Goal: Information Seeking & Learning: Find specific fact

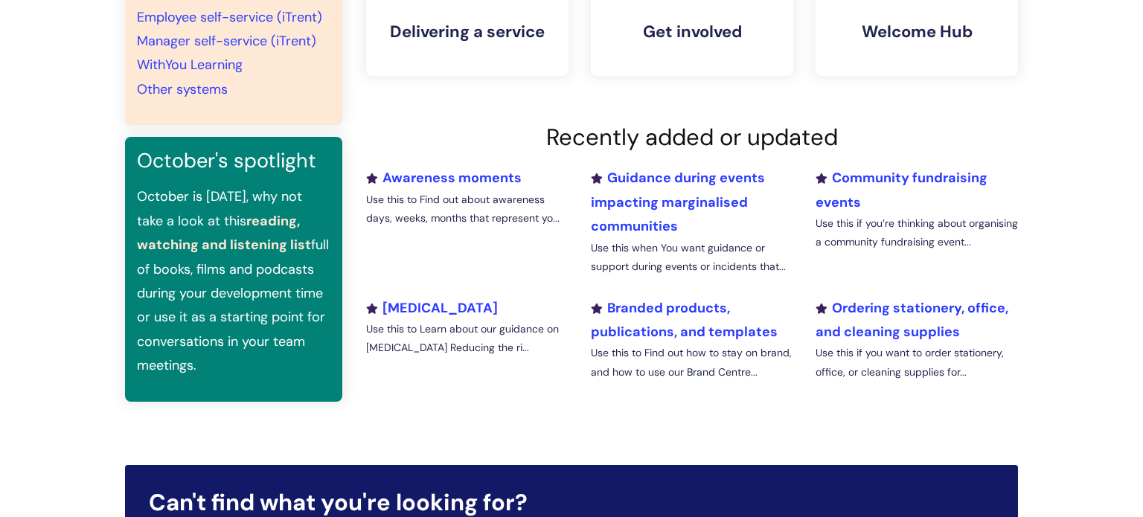
scroll to position [432, 0]
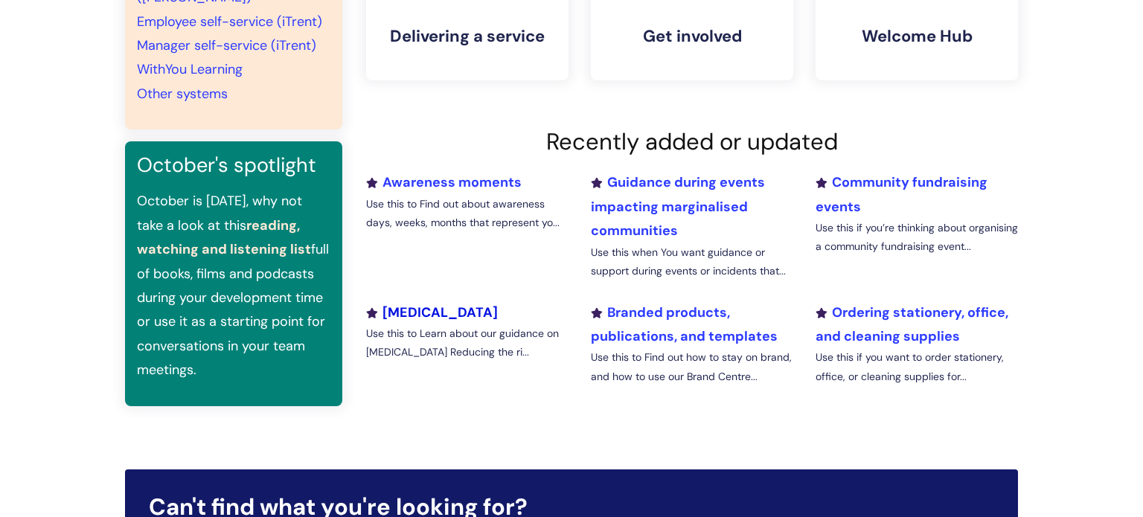
click at [436, 307] on link "Harm reduction" at bounding box center [432, 313] width 132 height 18
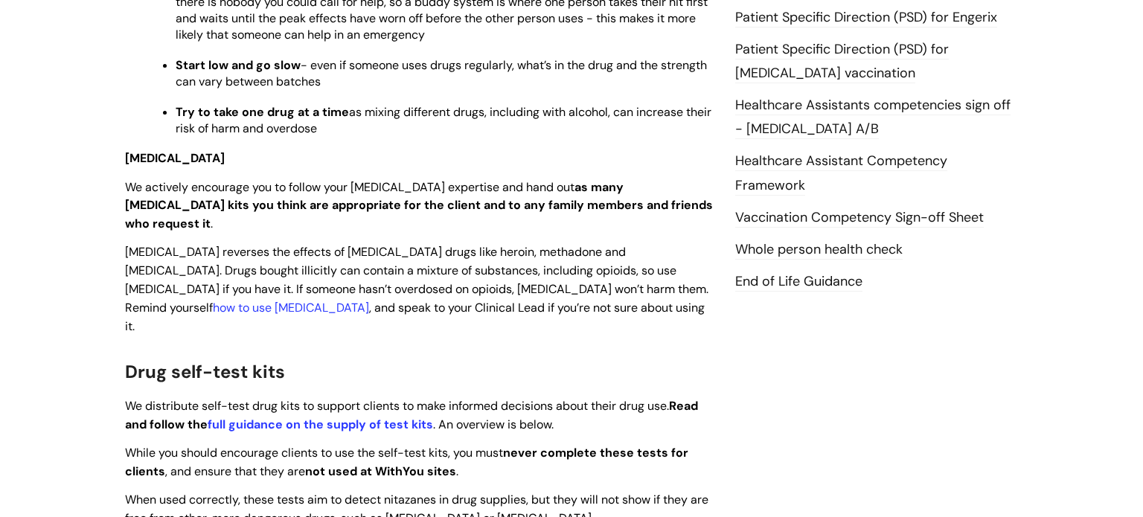
scroll to position [752, 0]
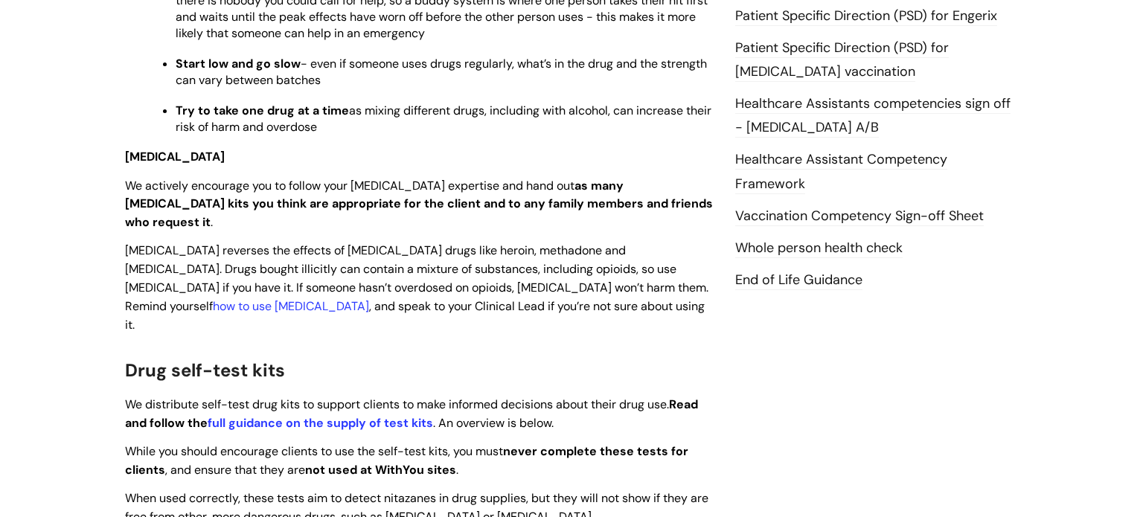
click at [480, 267] on p "Naloxone reverses the effects of opioid drugs like heroin, methadone and fentan…" at bounding box center [419, 287] width 588 height 92
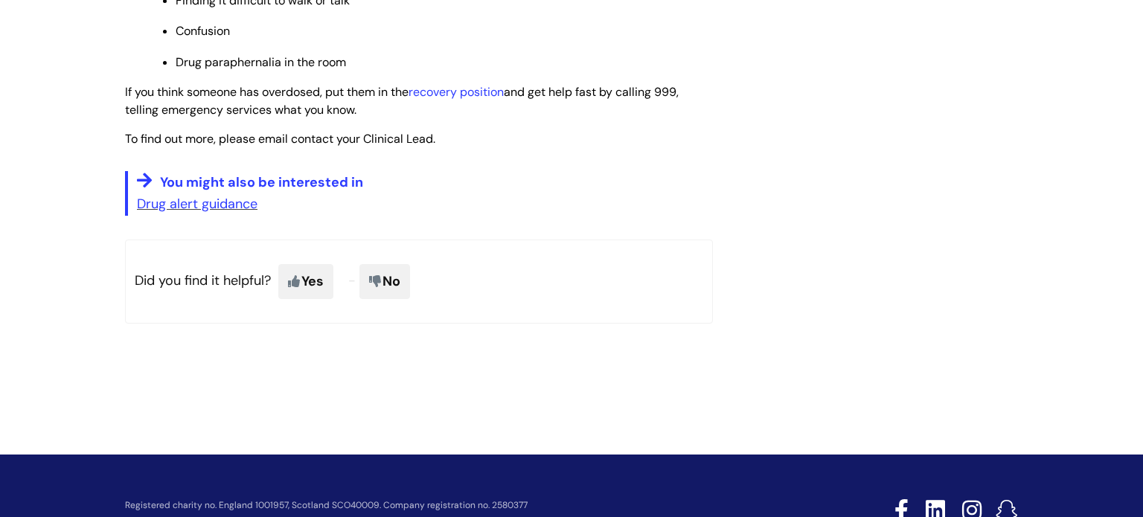
scroll to position [1714, 0]
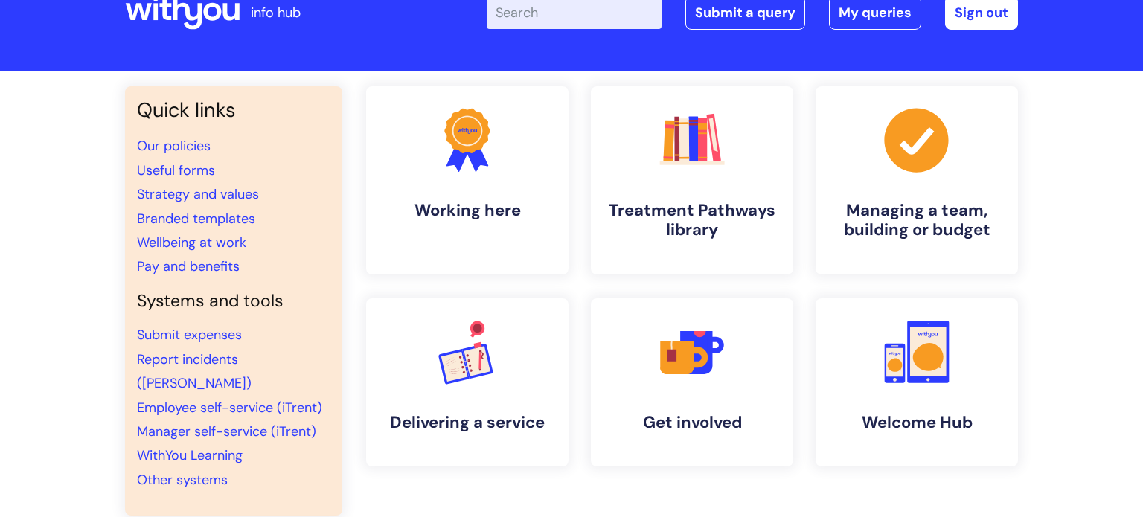
scroll to position [54, 0]
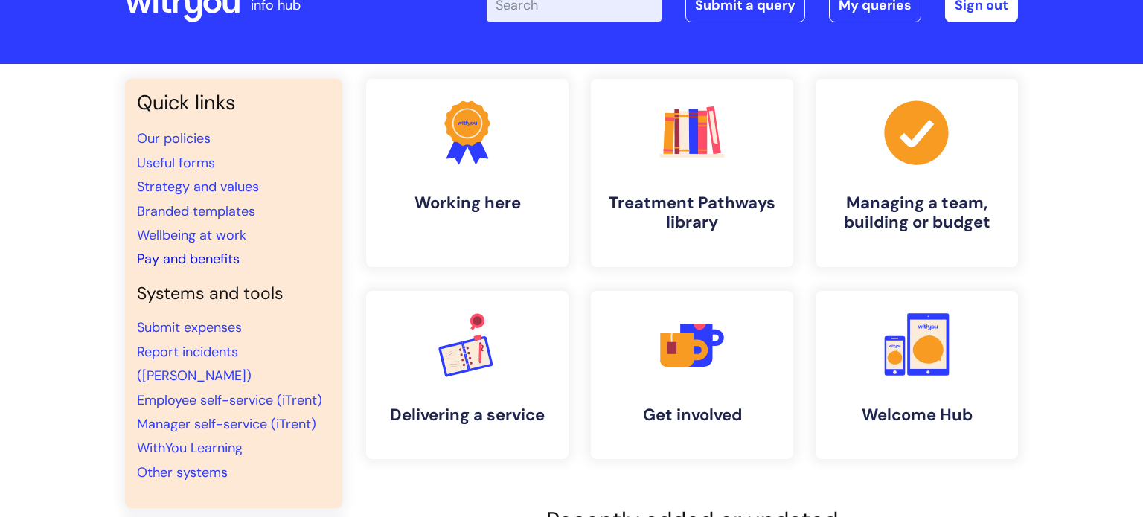
click at [199, 255] on link "Pay and benefits" at bounding box center [188, 259] width 103 height 18
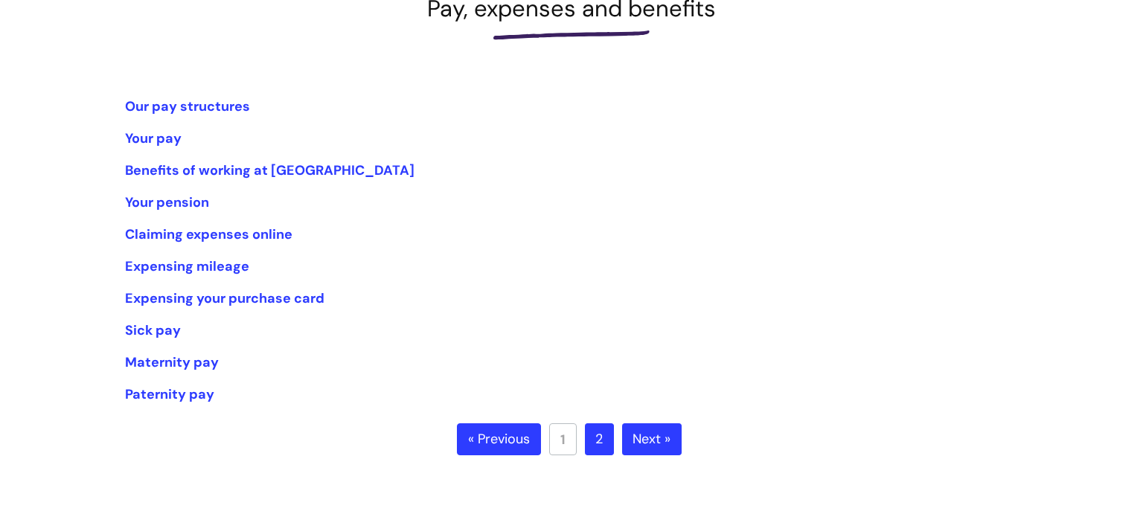
scroll to position [240, 0]
click at [155, 170] on link "Benefits of working at WithYou" at bounding box center [269, 170] width 289 height 18
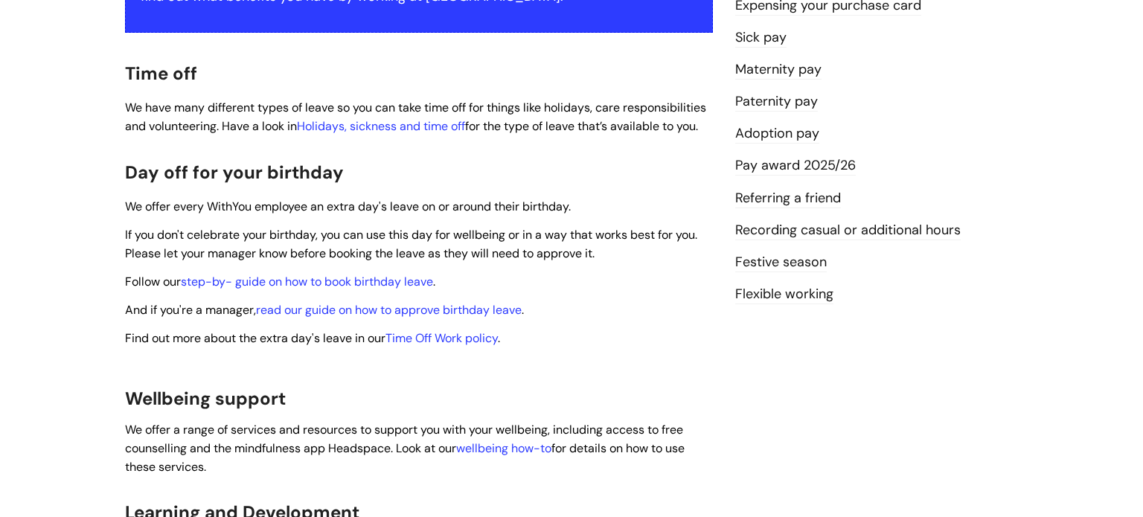
scroll to position [379, 0]
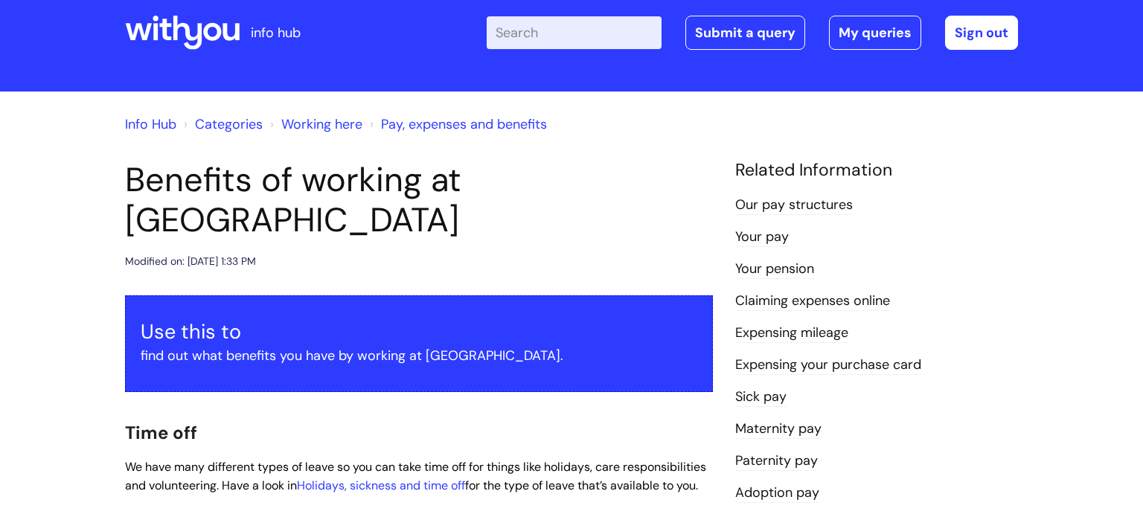
scroll to position [0, 0]
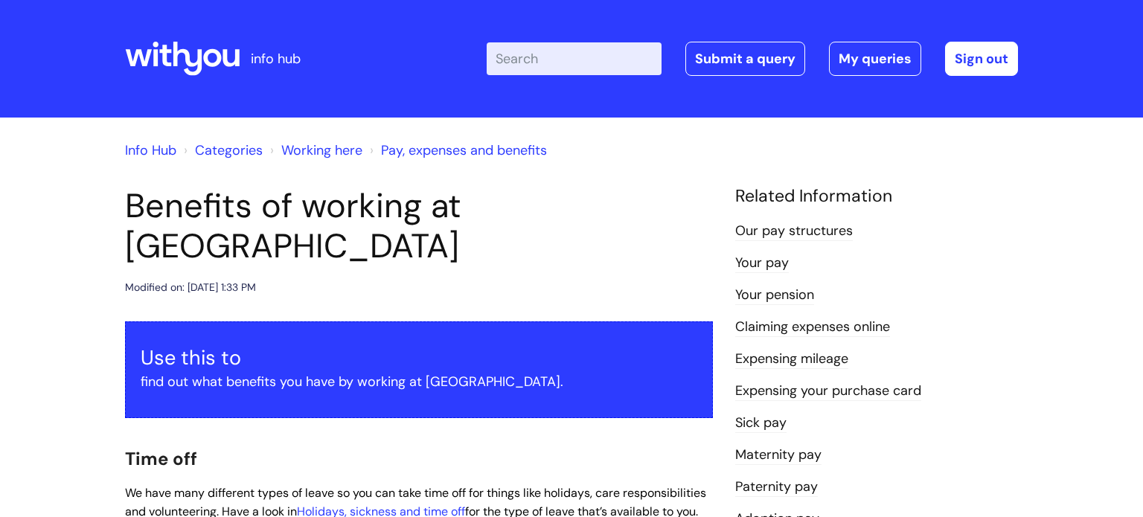
click at [470, 150] on link "Pay, expenses and benefits" at bounding box center [464, 150] width 166 height 18
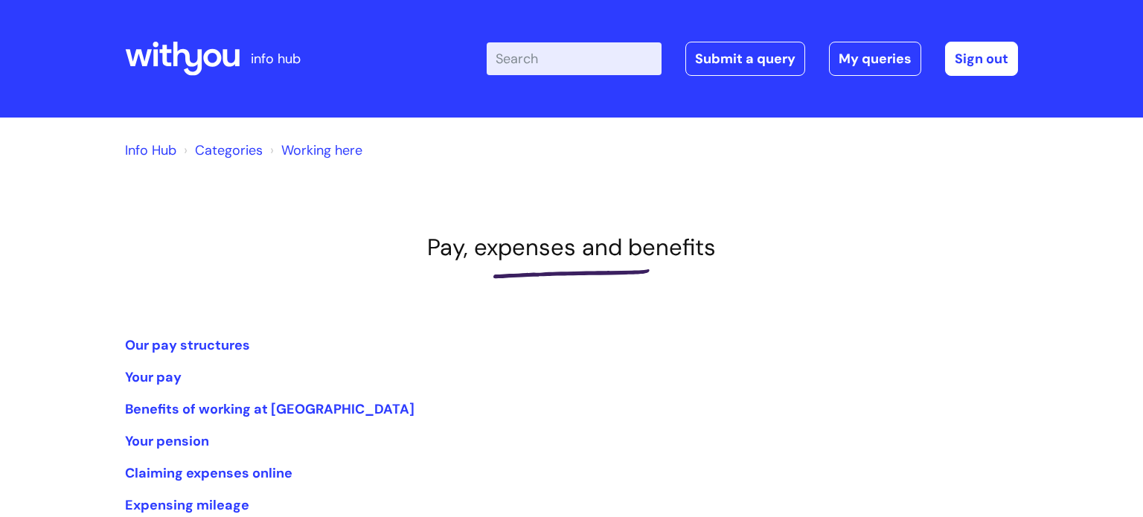
click at [502, 59] on input "Enter your search term here..." at bounding box center [574, 58] width 175 height 33
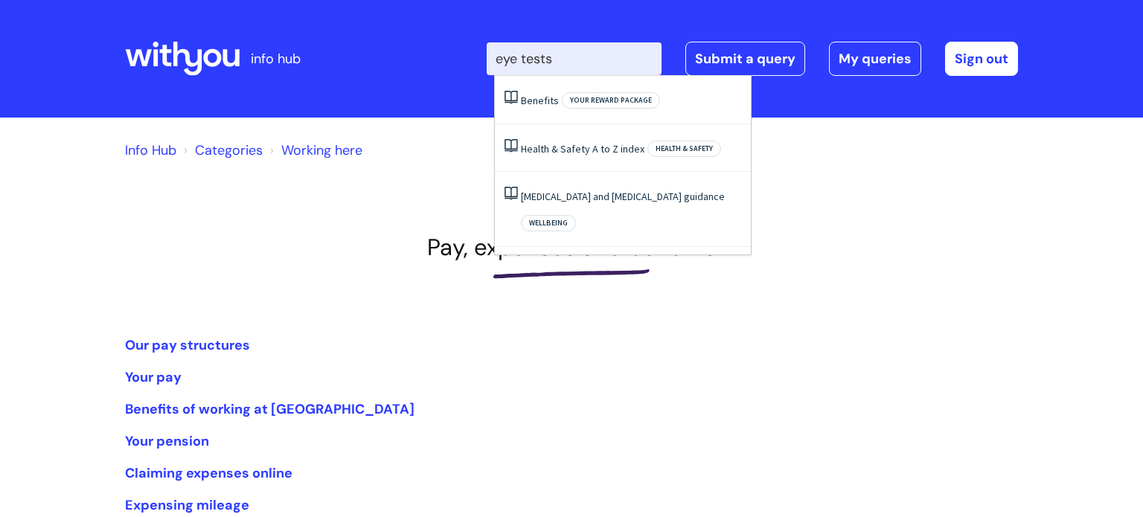
type input "eye tests"
click button "Search" at bounding box center [0, 0] width 0 height 0
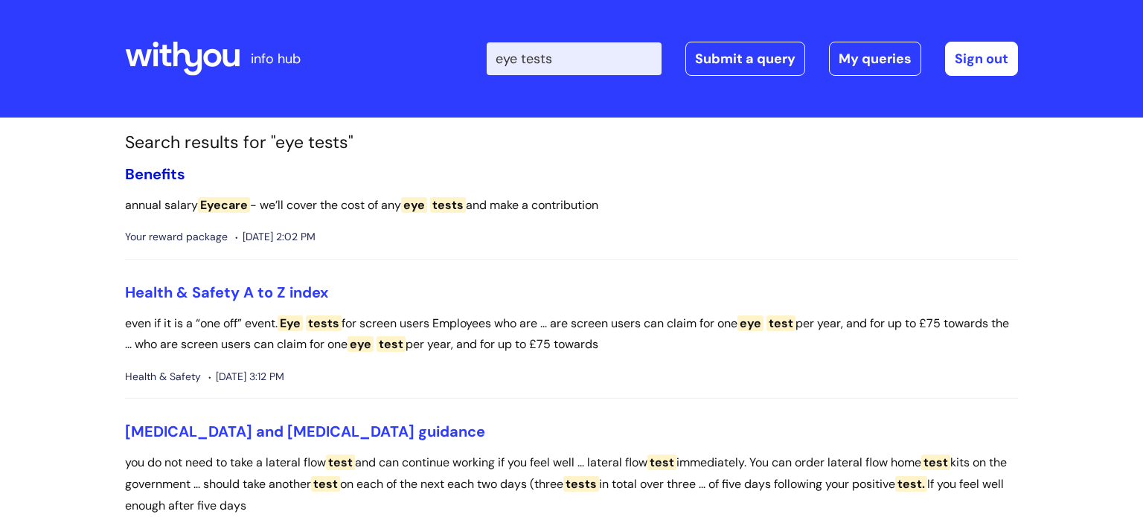
click at [177, 177] on link "Benefits" at bounding box center [155, 173] width 60 height 19
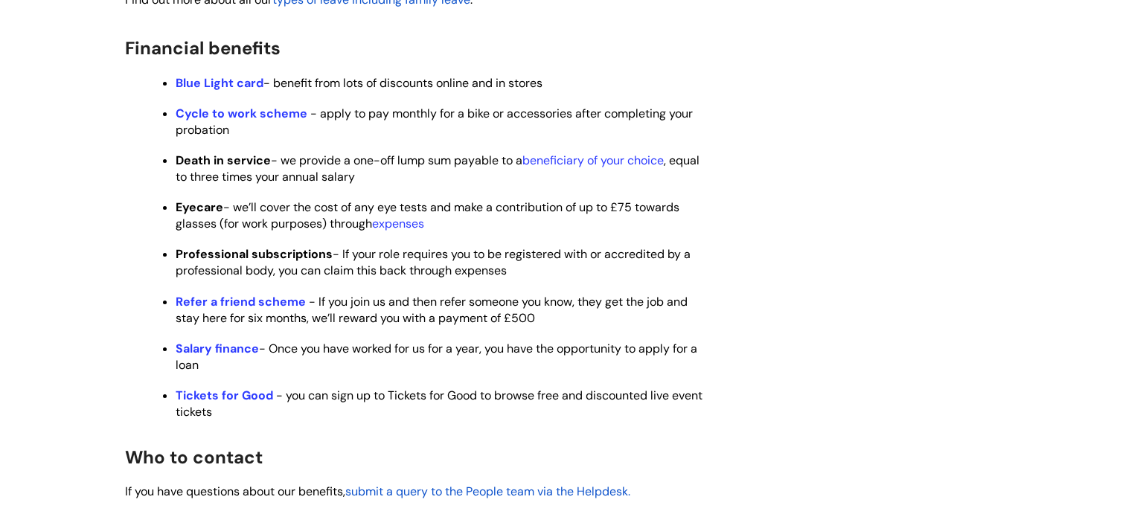
scroll to position [836, 0]
click at [379, 232] on link "expenses" at bounding box center [398, 225] width 52 height 16
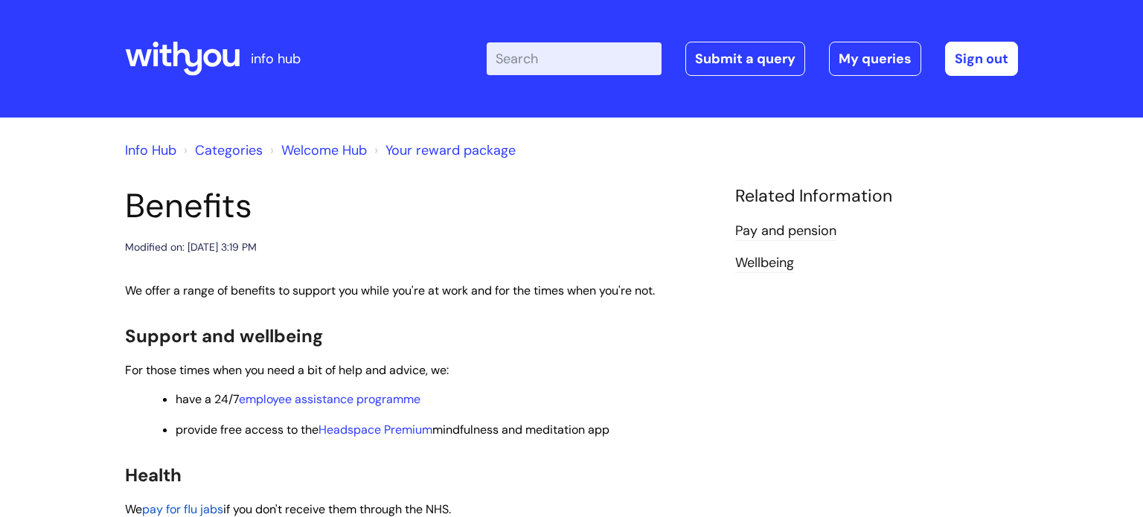
scroll to position [836, 0]
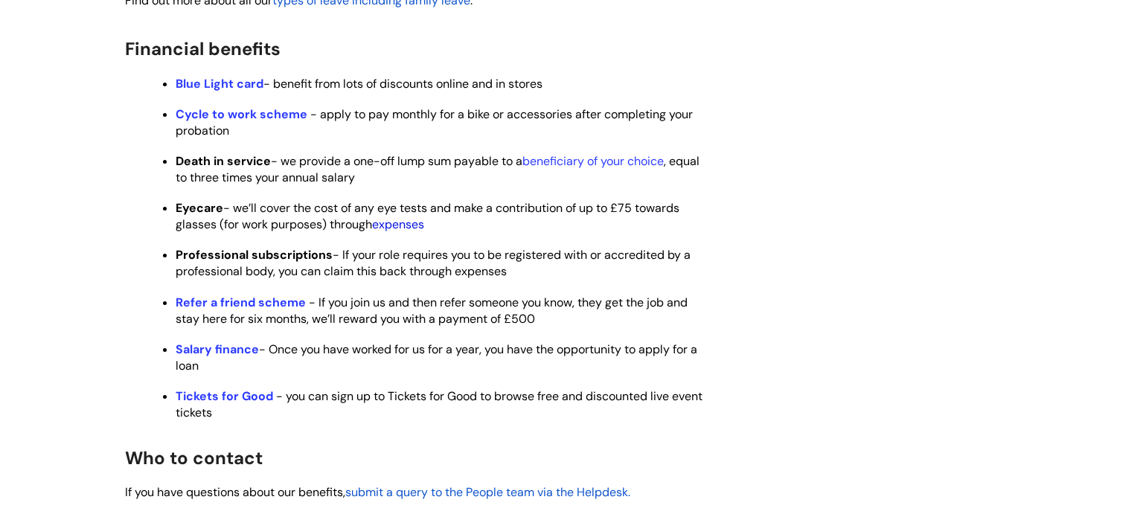
click at [398, 232] on link "expenses" at bounding box center [398, 225] width 52 height 16
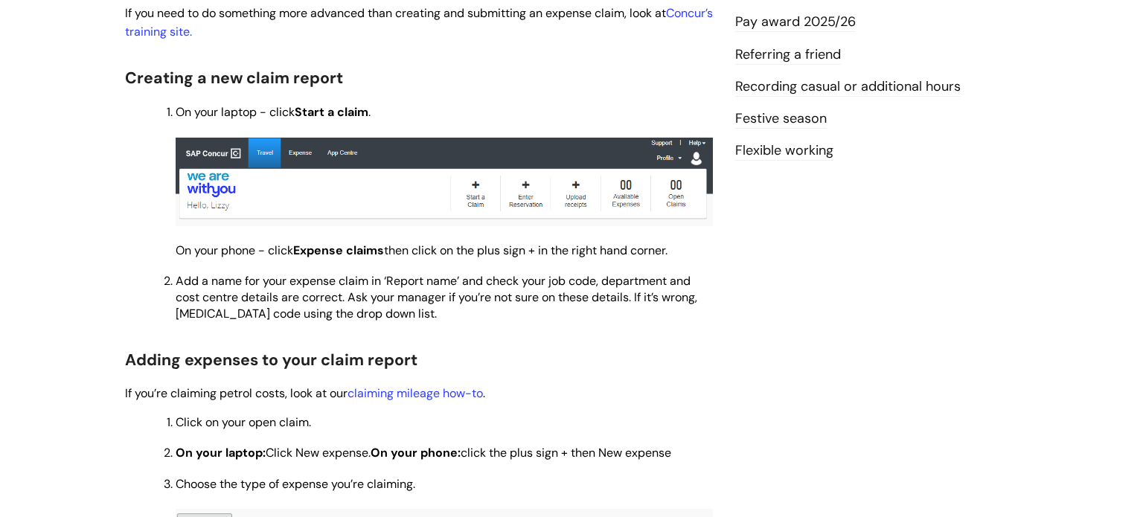
scroll to position [524, 0]
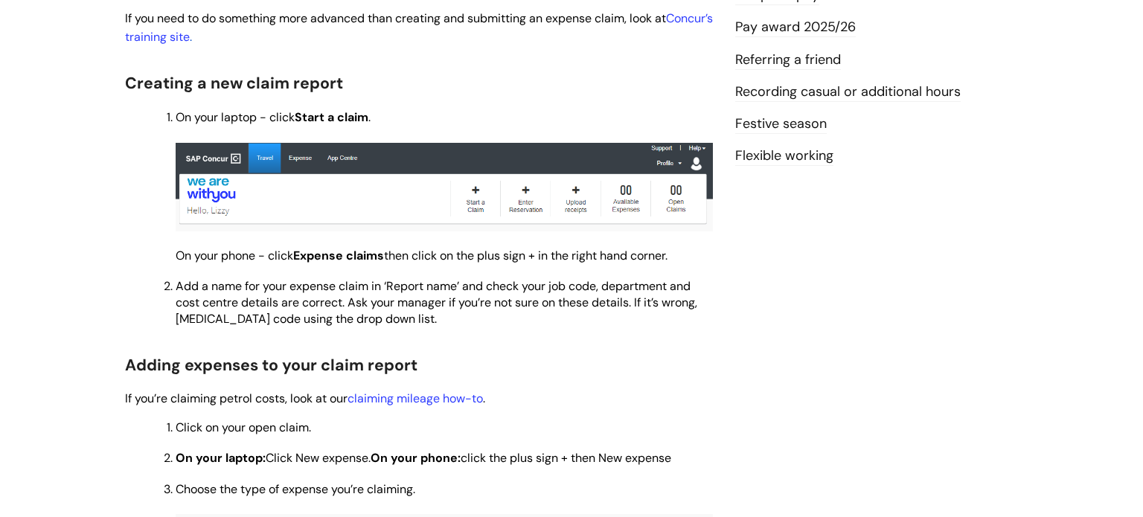
click at [445, 285] on span "Add a name for your expense claim in ‘Report name’ and check your job code, dep…" at bounding box center [437, 302] width 522 height 48
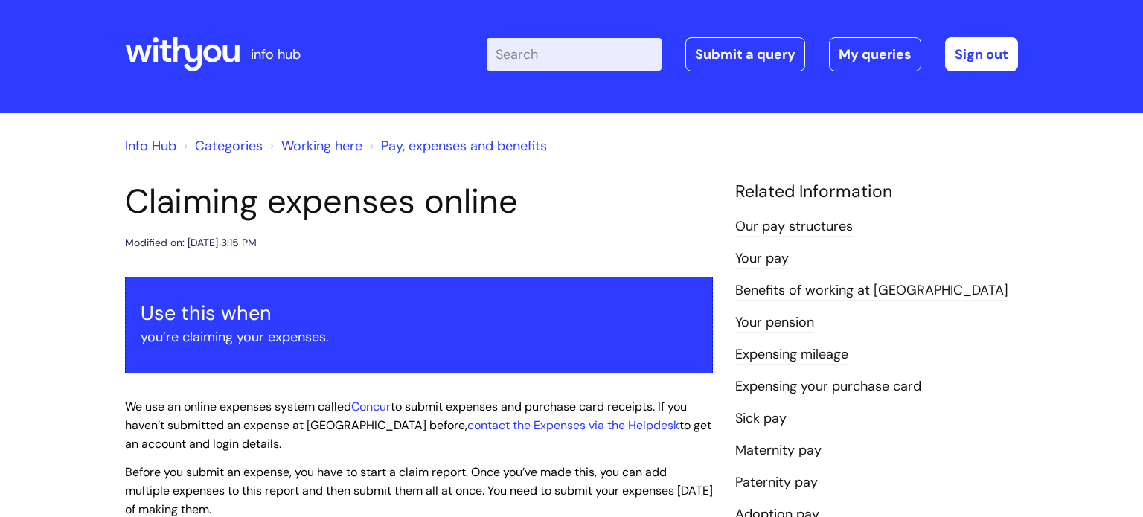
scroll to position [0, 0]
